Goal: Navigation & Orientation: Find specific page/section

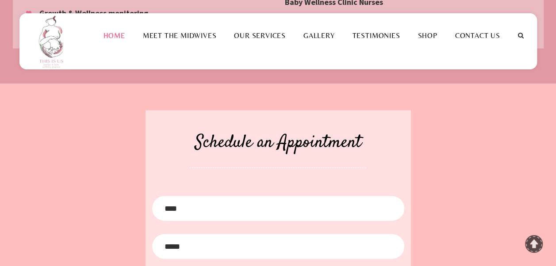
scroll to position [1030, 0]
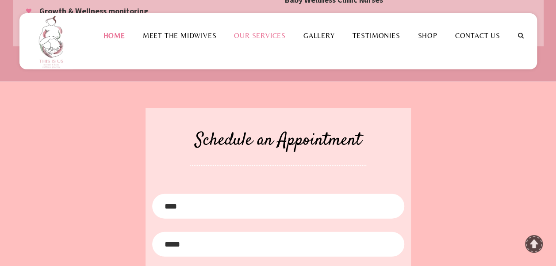
drag, startPoint x: 285, startPoint y: 160, endPoint x: 276, endPoint y: 158, distance: 9.1
click at [276, 40] on link "Our Services" at bounding box center [259, 35] width 69 height 8
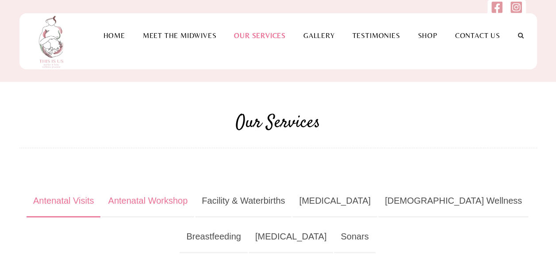
click at [179, 203] on link "Antenatal Workshop" at bounding box center [147, 201] width 93 height 32
click at [427, 40] on link "Shop" at bounding box center [427, 35] width 37 height 8
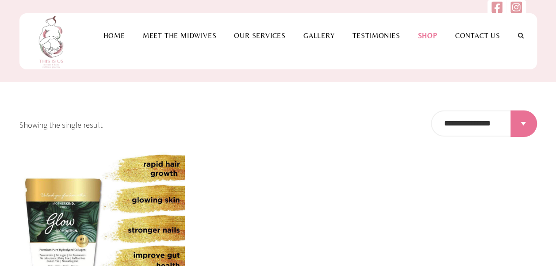
click at [475, 132] on html "**********" at bounding box center [278, 133] width 556 height 266
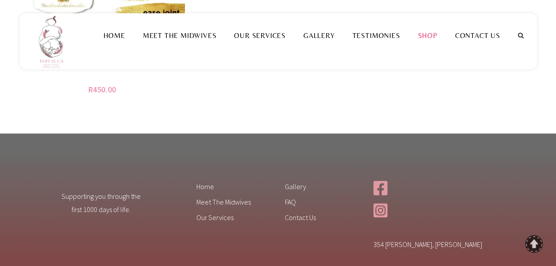
scroll to position [278, 0]
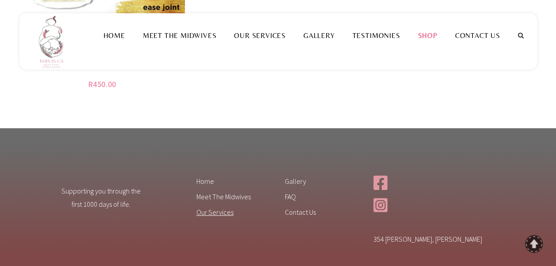
click at [226, 212] on link "Our Services" at bounding box center [233, 214] width 75 height 14
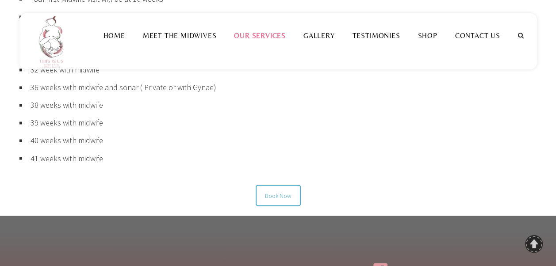
scroll to position [682, 0]
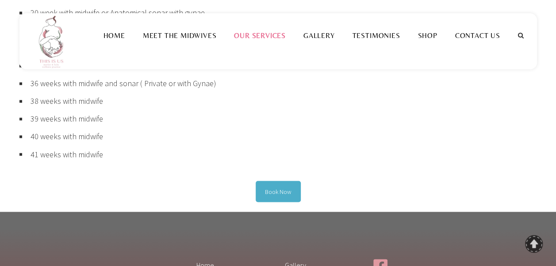
click at [269, 192] on link "Book Now" at bounding box center [278, 191] width 45 height 21
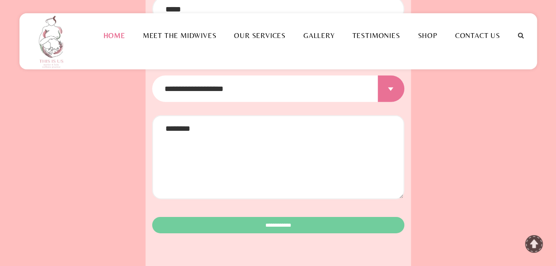
scroll to position [1302, 0]
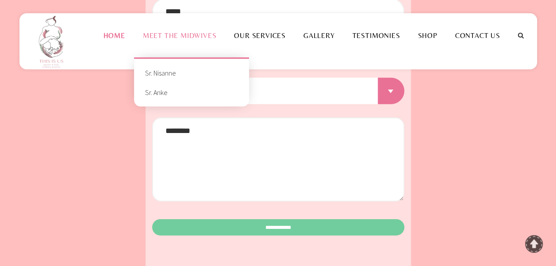
click at [181, 58] on li "Meet the Midwives Sr. Nisanne Sr. Anke +" at bounding box center [180, 35] width 92 height 44
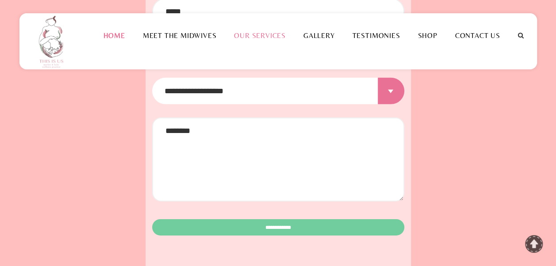
click at [258, 40] on link "Our Services" at bounding box center [259, 35] width 69 height 8
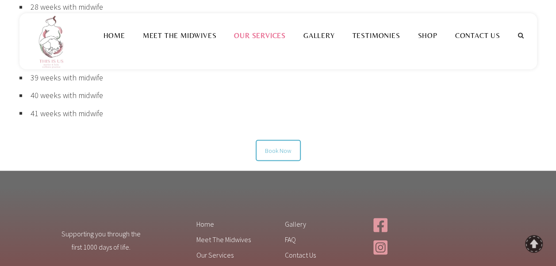
scroll to position [721, 0]
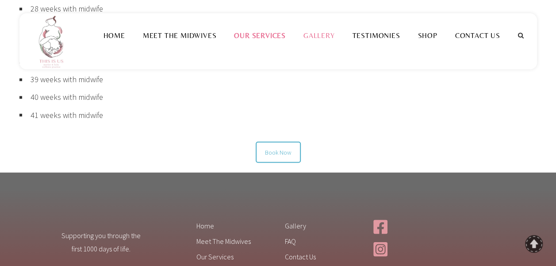
click at [321, 40] on link "Gallery" at bounding box center [319, 35] width 49 height 8
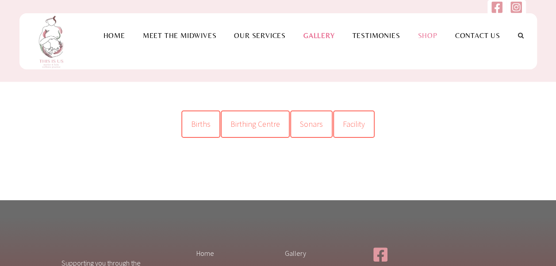
click at [429, 58] on li "Shop" at bounding box center [427, 35] width 37 height 44
click at [429, 40] on link "Shop" at bounding box center [427, 35] width 37 height 8
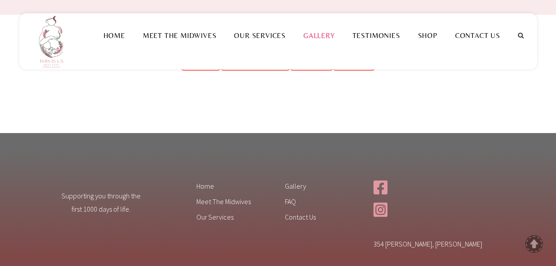
scroll to position [64, 0]
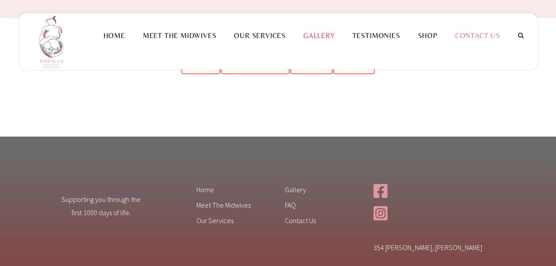
click at [476, 40] on link "Contact Us" at bounding box center [477, 35] width 63 height 8
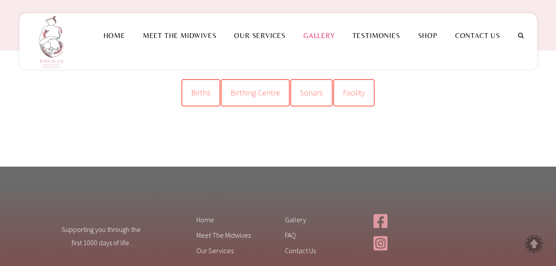
scroll to position [32, 0]
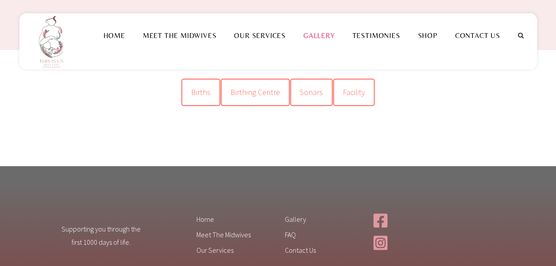
click at [540, 197] on div "Supporting you through the first 1000 days of life. Home Meet The Midwives Our …" at bounding box center [278, 248] width 556 height 164
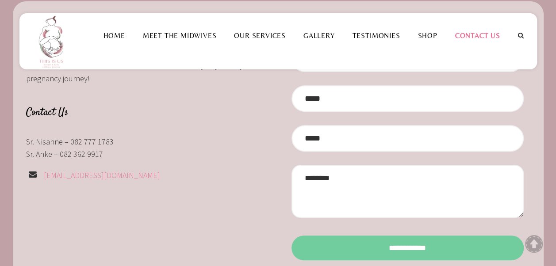
scroll to position [133, 0]
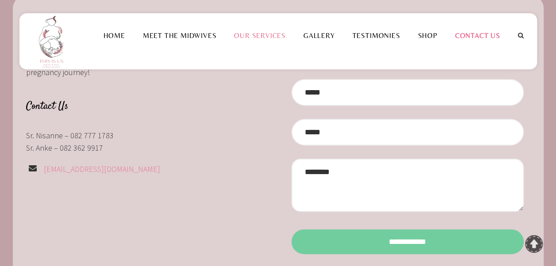
click at [266, 58] on li "Our Services" at bounding box center [259, 35] width 69 height 44
click at [265, 40] on link "Our Services" at bounding box center [259, 35] width 69 height 8
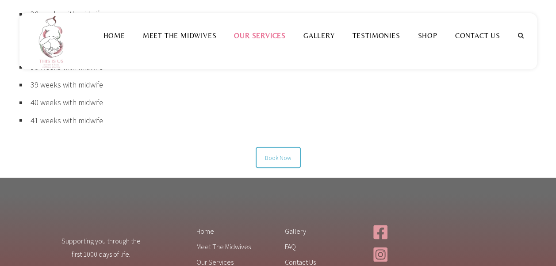
scroll to position [750, 0]
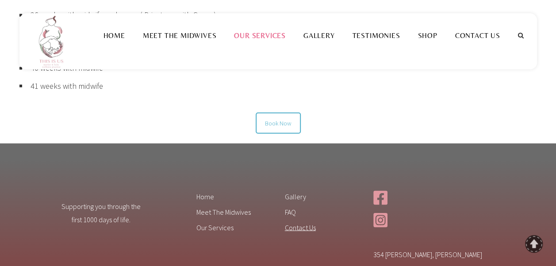
click at [305, 227] on link "Contact Us" at bounding box center [322, 229] width 75 height 14
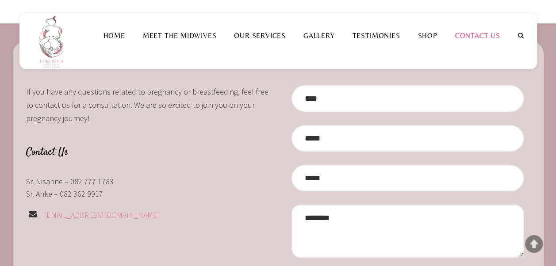
scroll to position [63, 0]
